Goal: Transaction & Acquisition: Purchase product/service

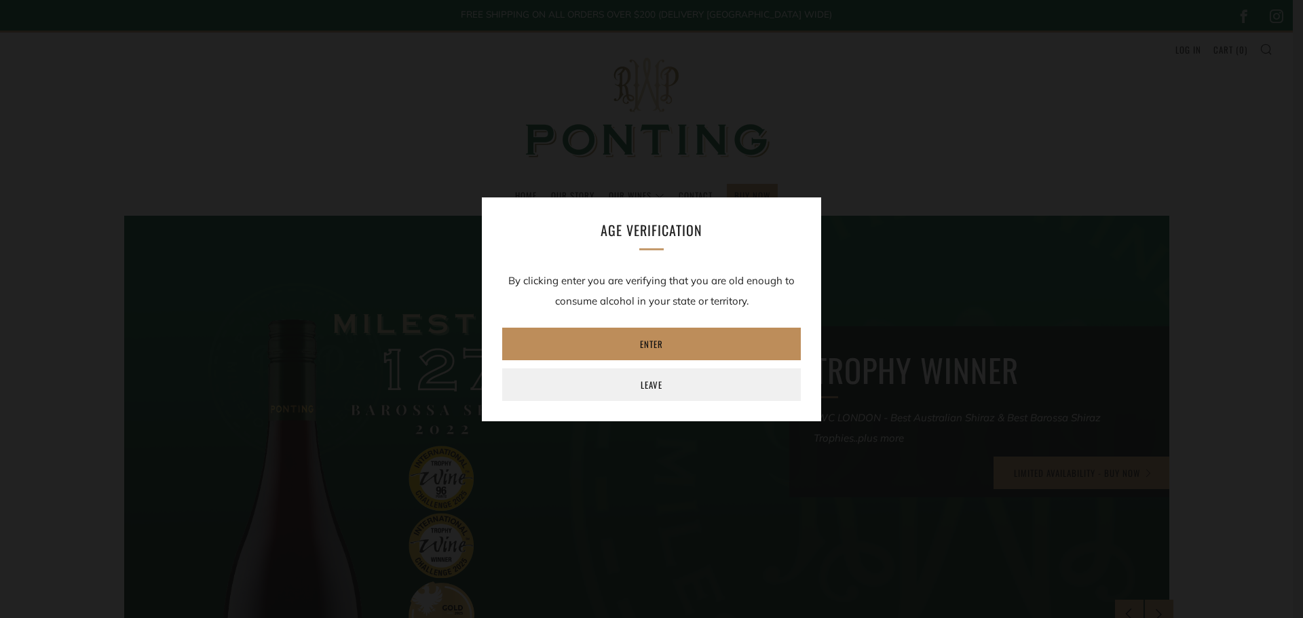
click at [674, 337] on link "Enter" at bounding box center [651, 344] width 299 height 33
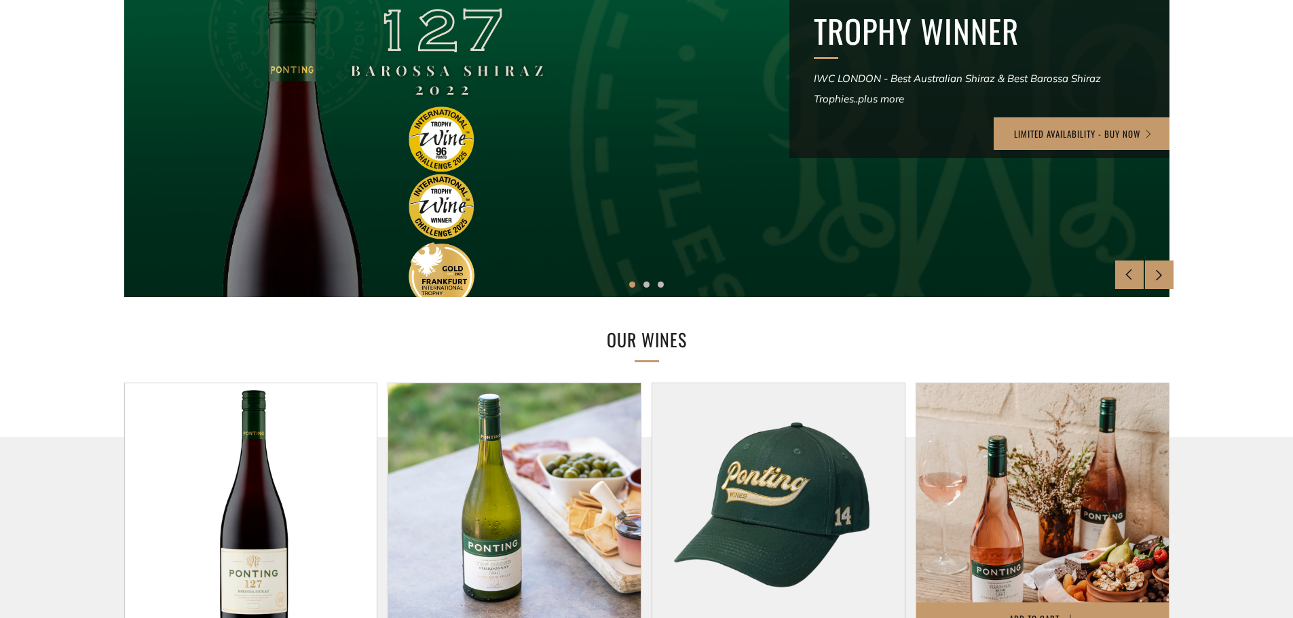
scroll to position [543, 0]
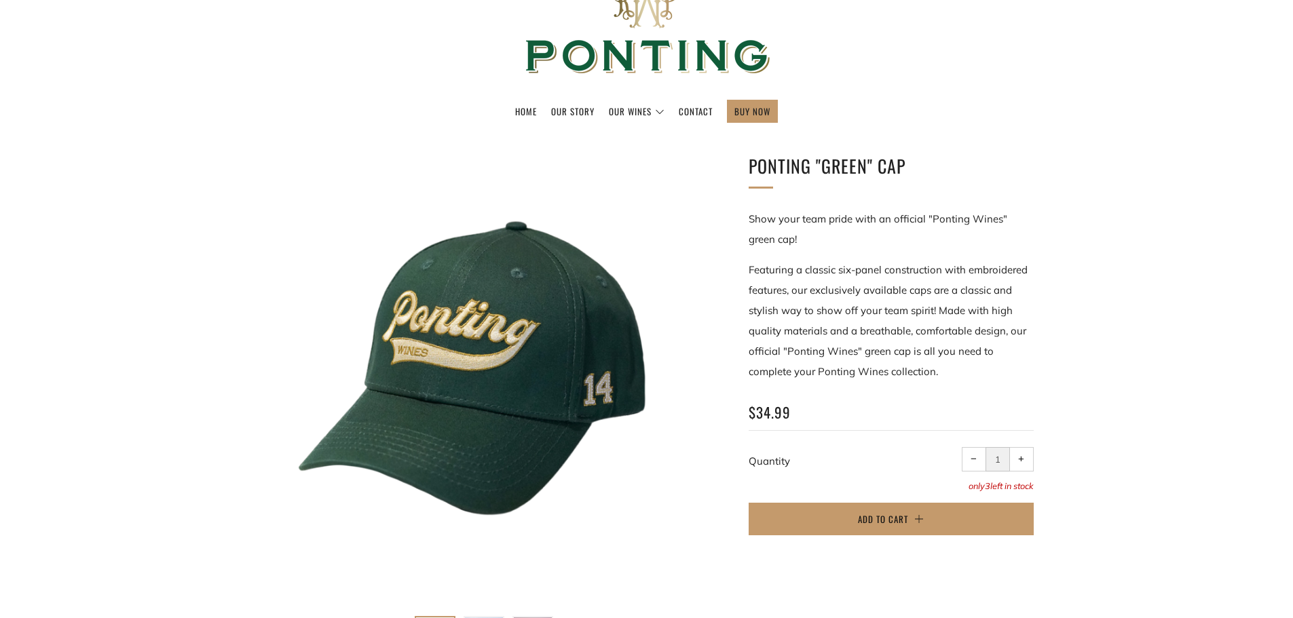
scroll to position [204, 0]
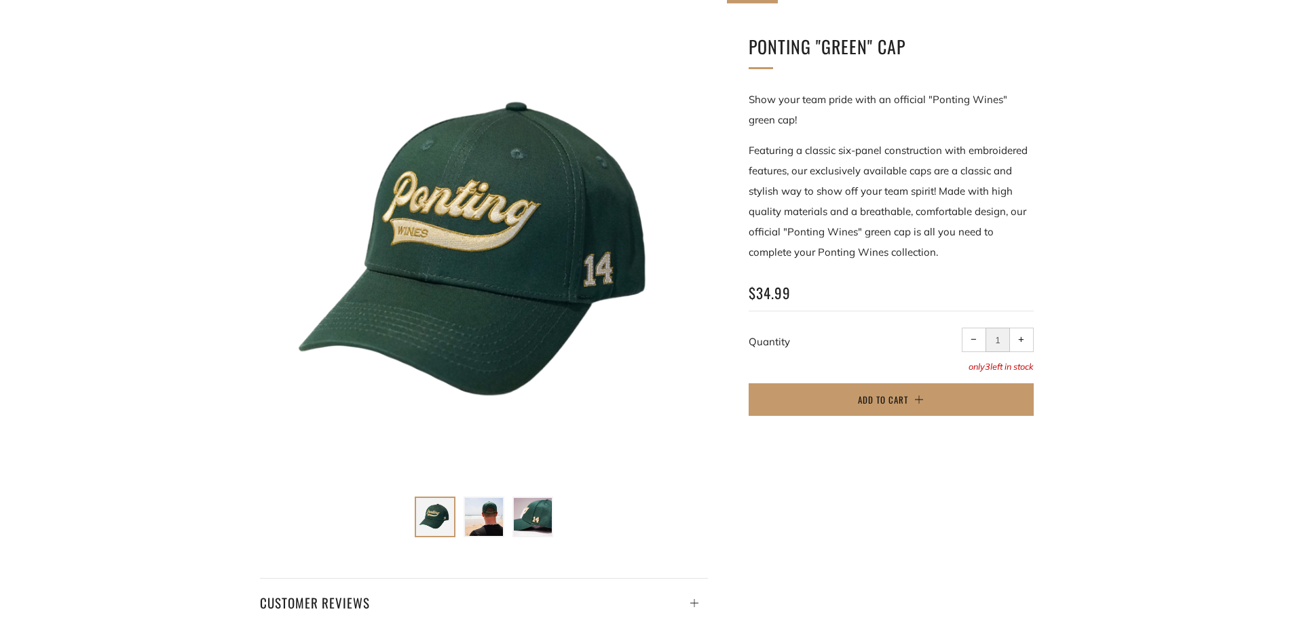
click at [1026, 343] on button "+ Increase item quantity by one" at bounding box center [1021, 340] width 24 height 24
type input "5"
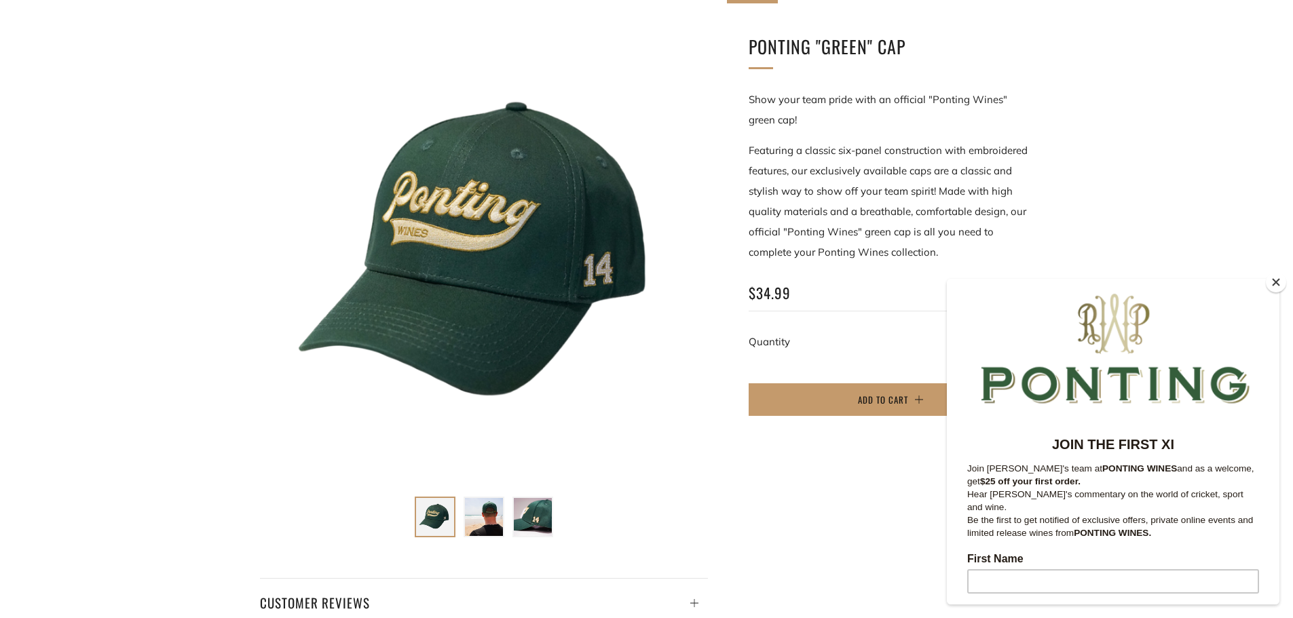
click at [538, 521] on img at bounding box center [533, 517] width 38 height 38
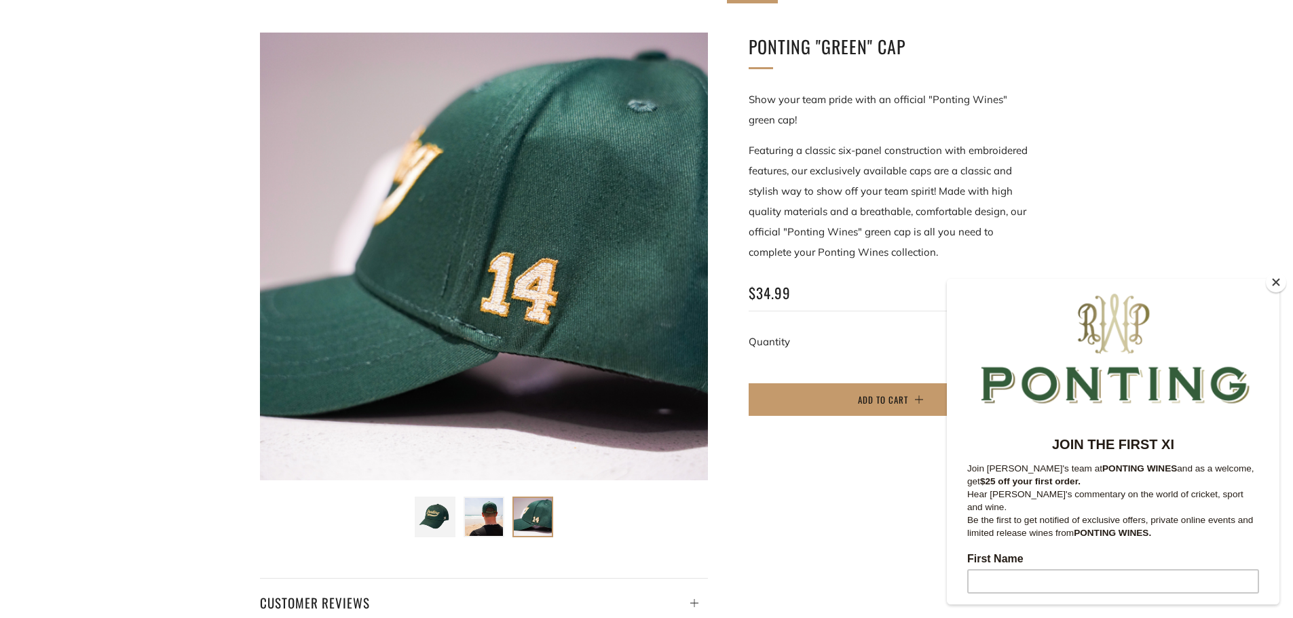
click at [468, 519] on img at bounding box center [484, 517] width 38 height 38
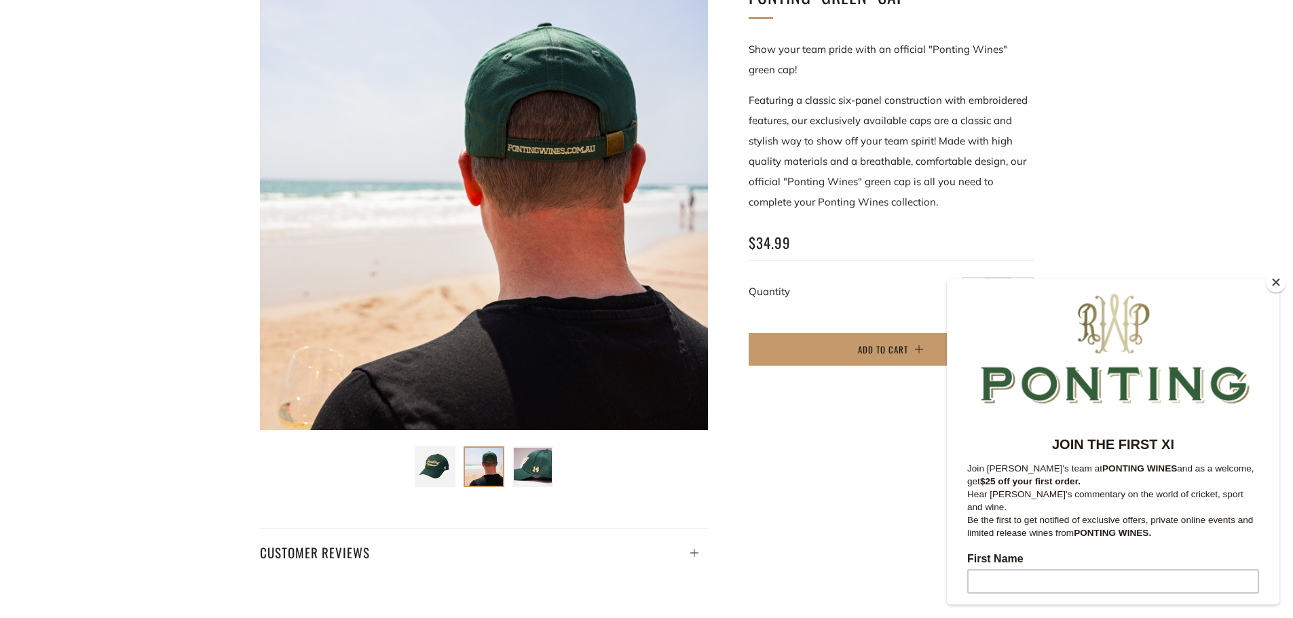
scroll to position [747, 0]
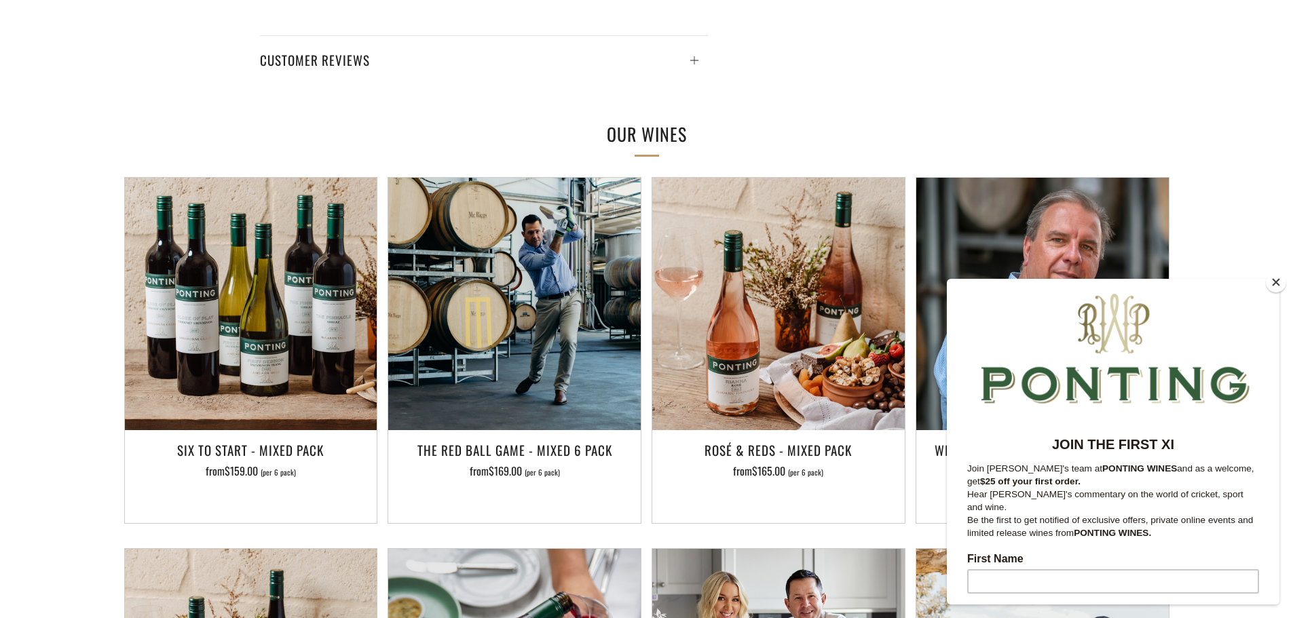
click at [1282, 282] on button "Close" at bounding box center [1276, 282] width 20 height 20
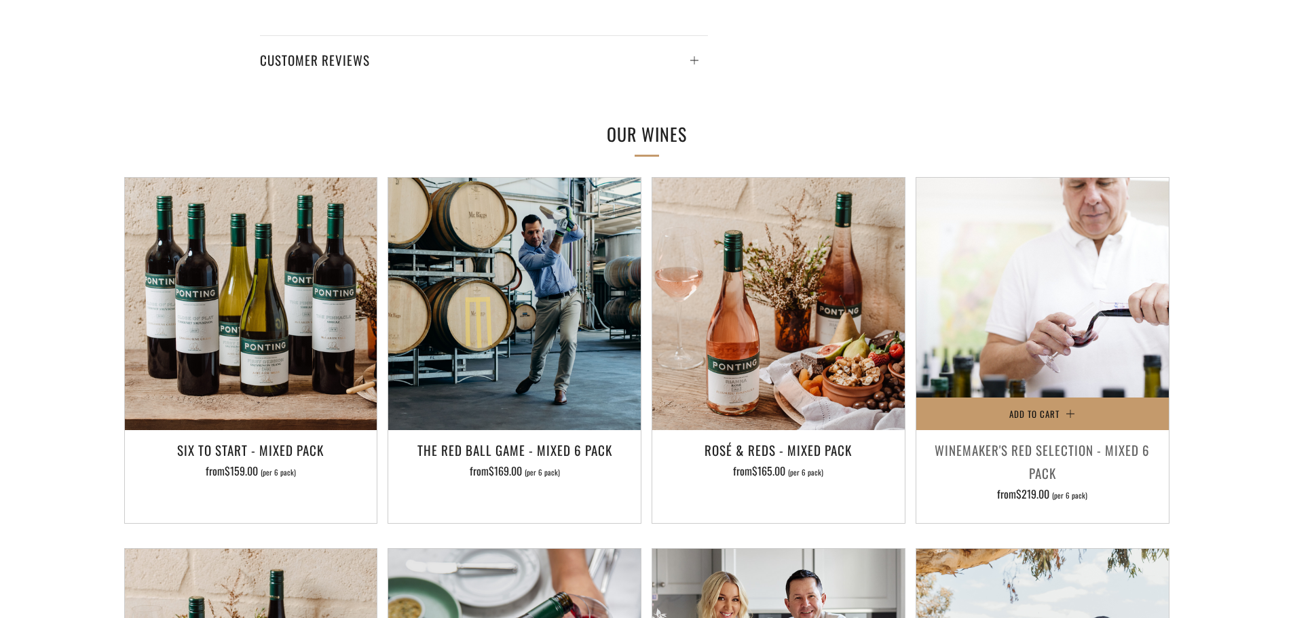
click at [1045, 272] on img at bounding box center [1042, 304] width 253 height 253
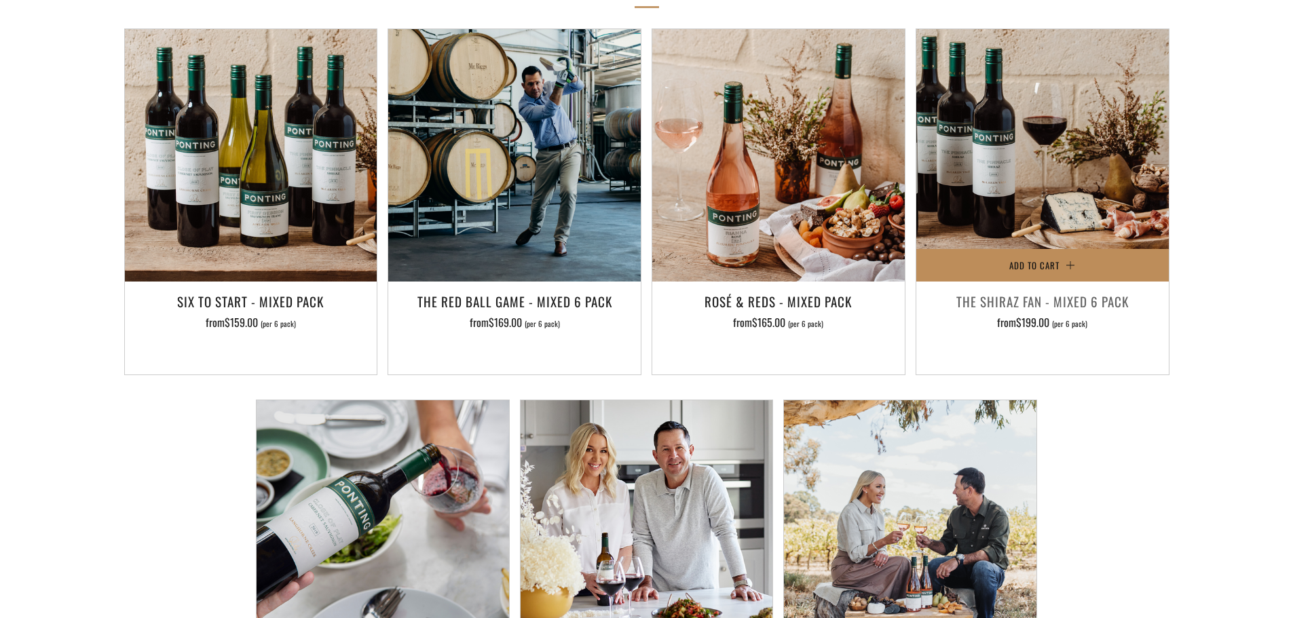
scroll to position [1086, 0]
